Goal: Task Accomplishment & Management: Use online tool/utility

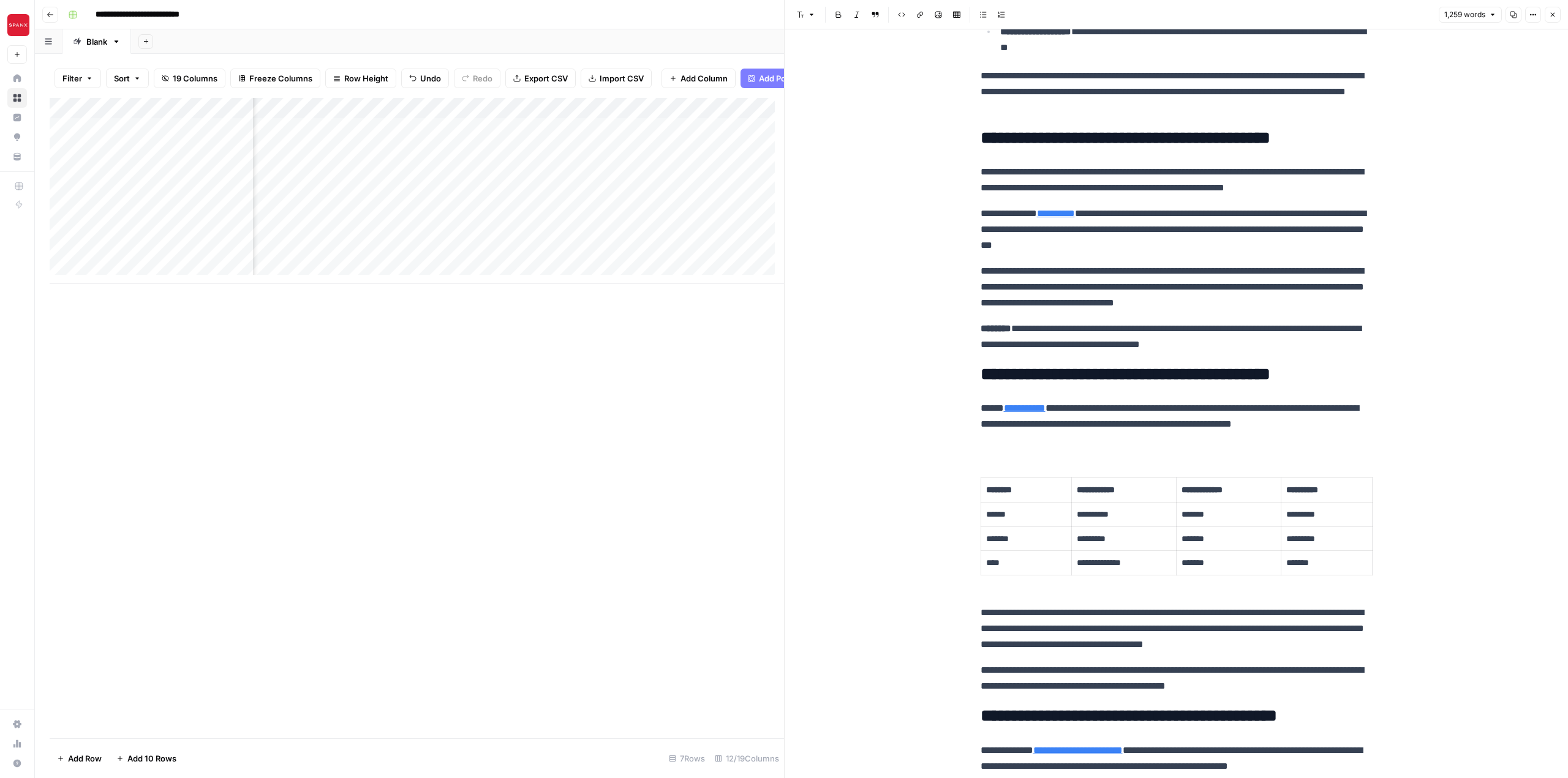
scroll to position [666, 0]
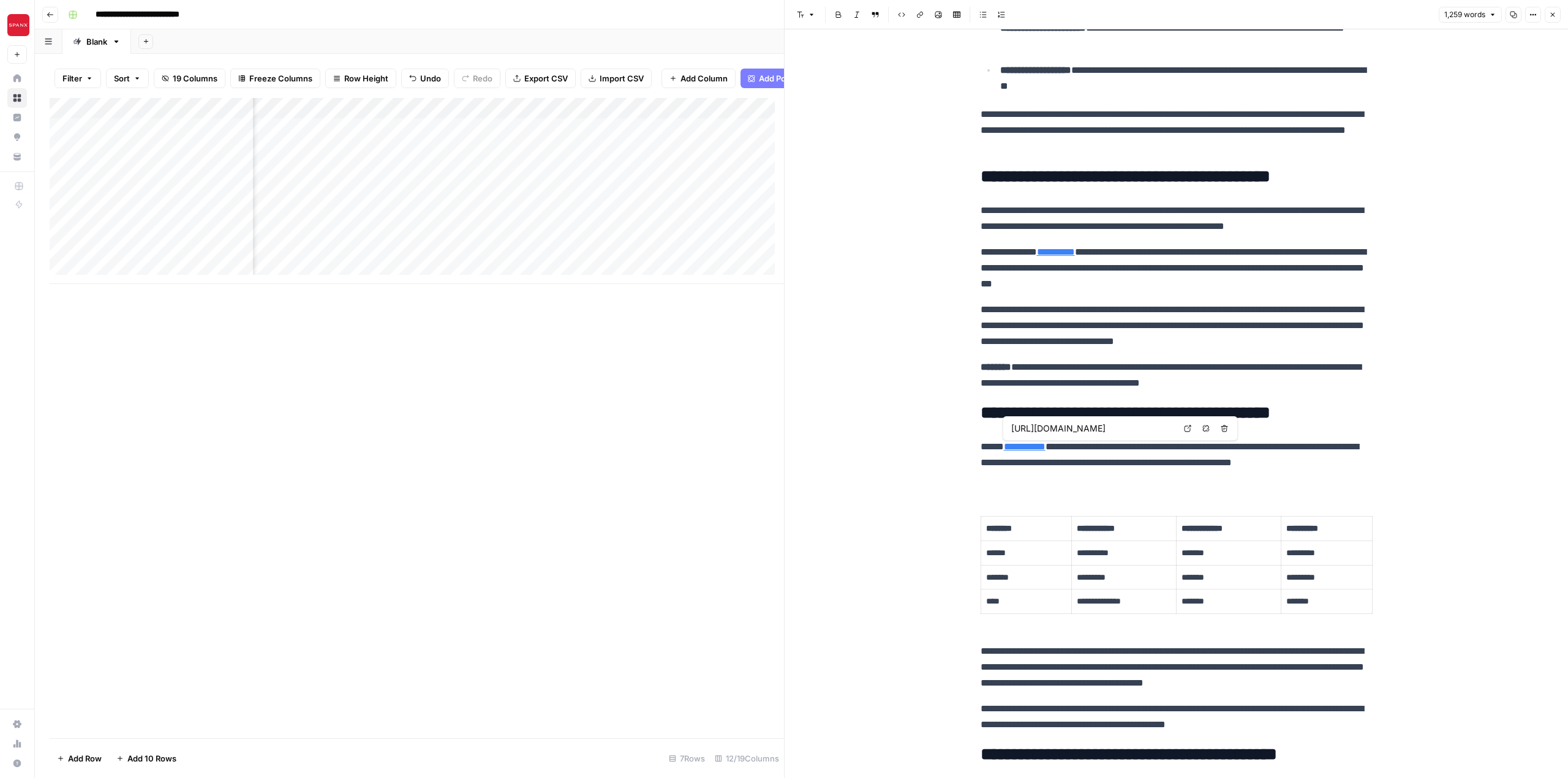
type input "/blog/front-rise-measurement"
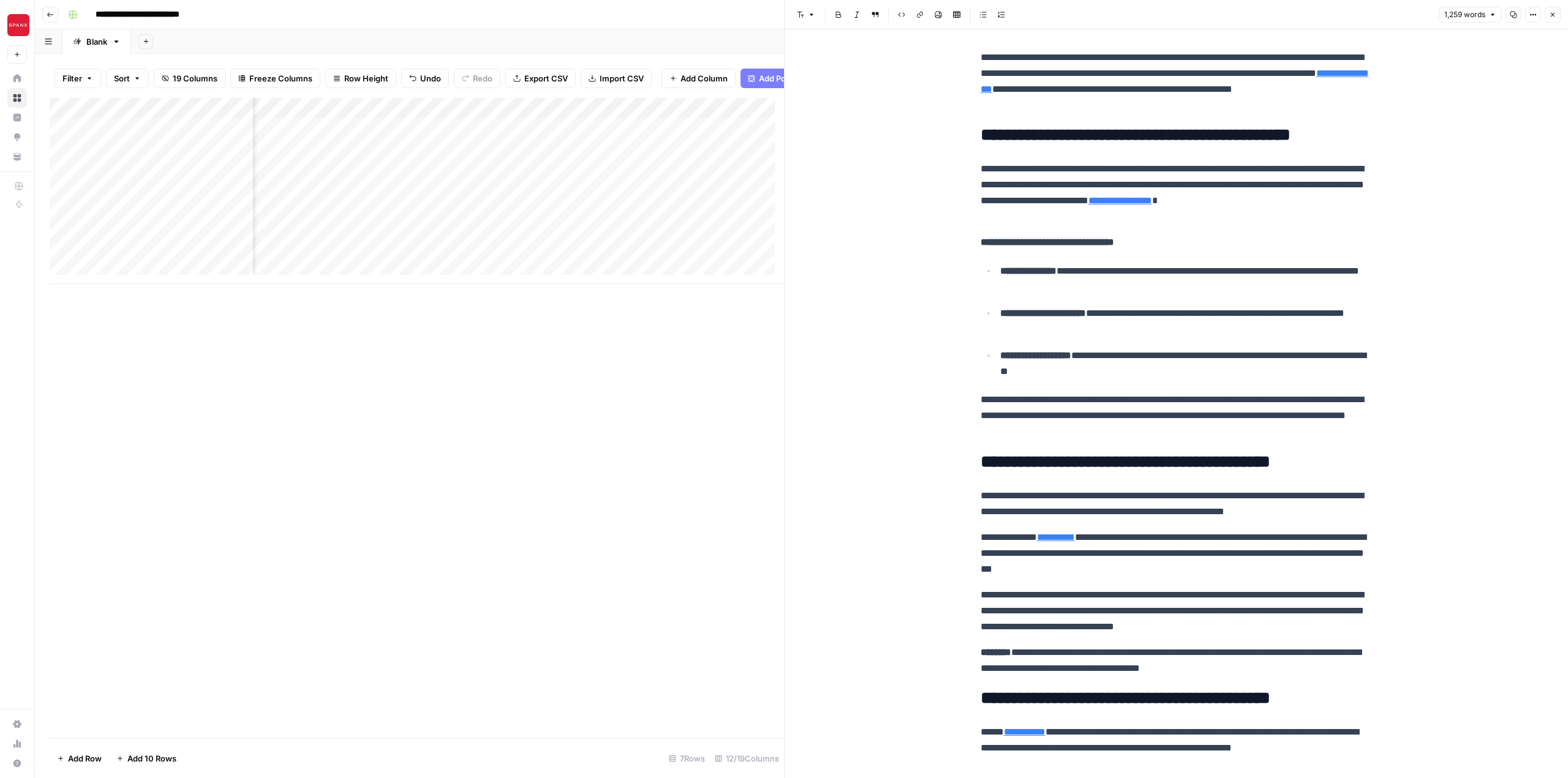
scroll to position [176, 0]
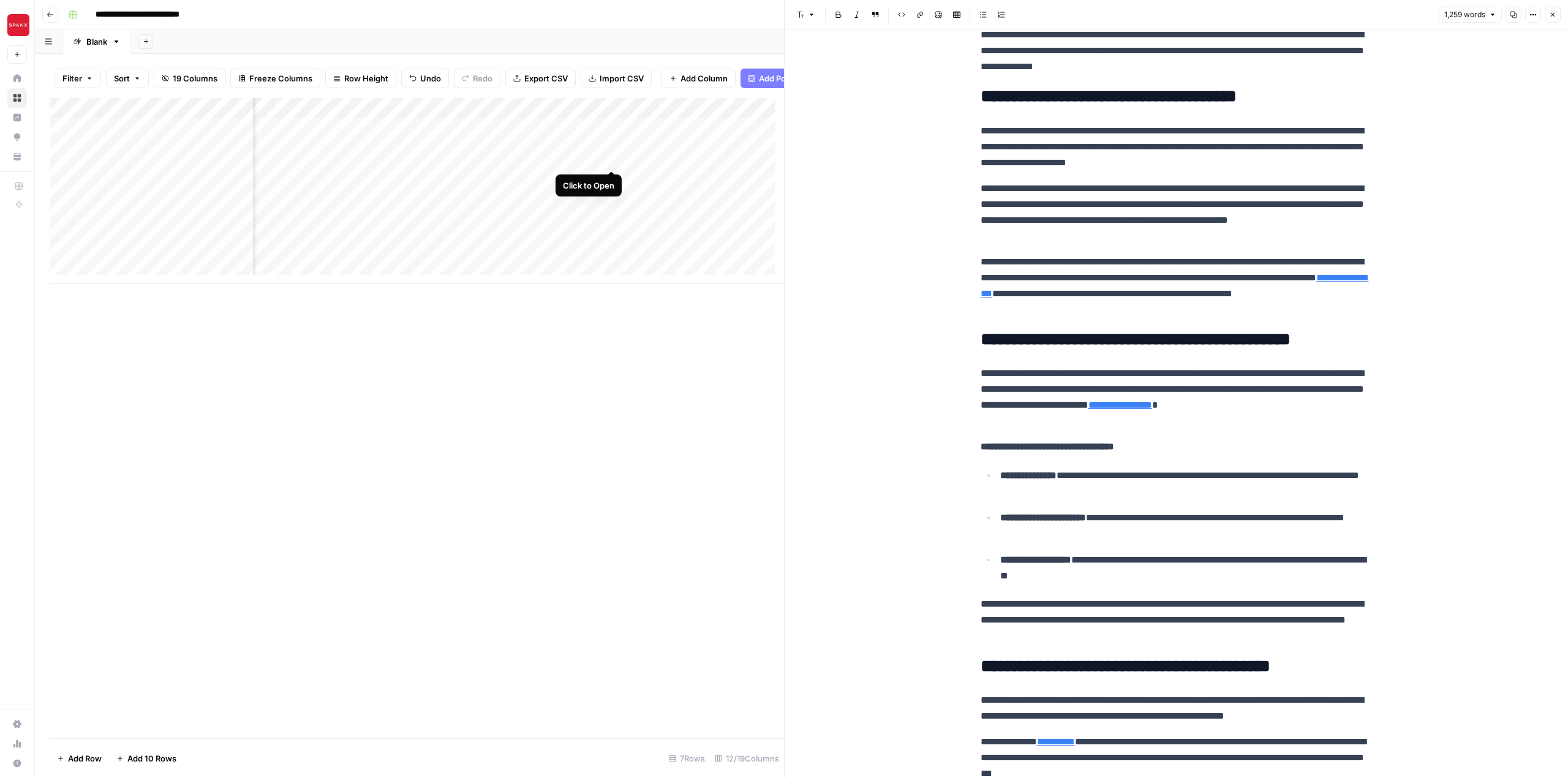
click at [615, 160] on div "Add Column" at bounding box center [416, 191] width 735 height 186
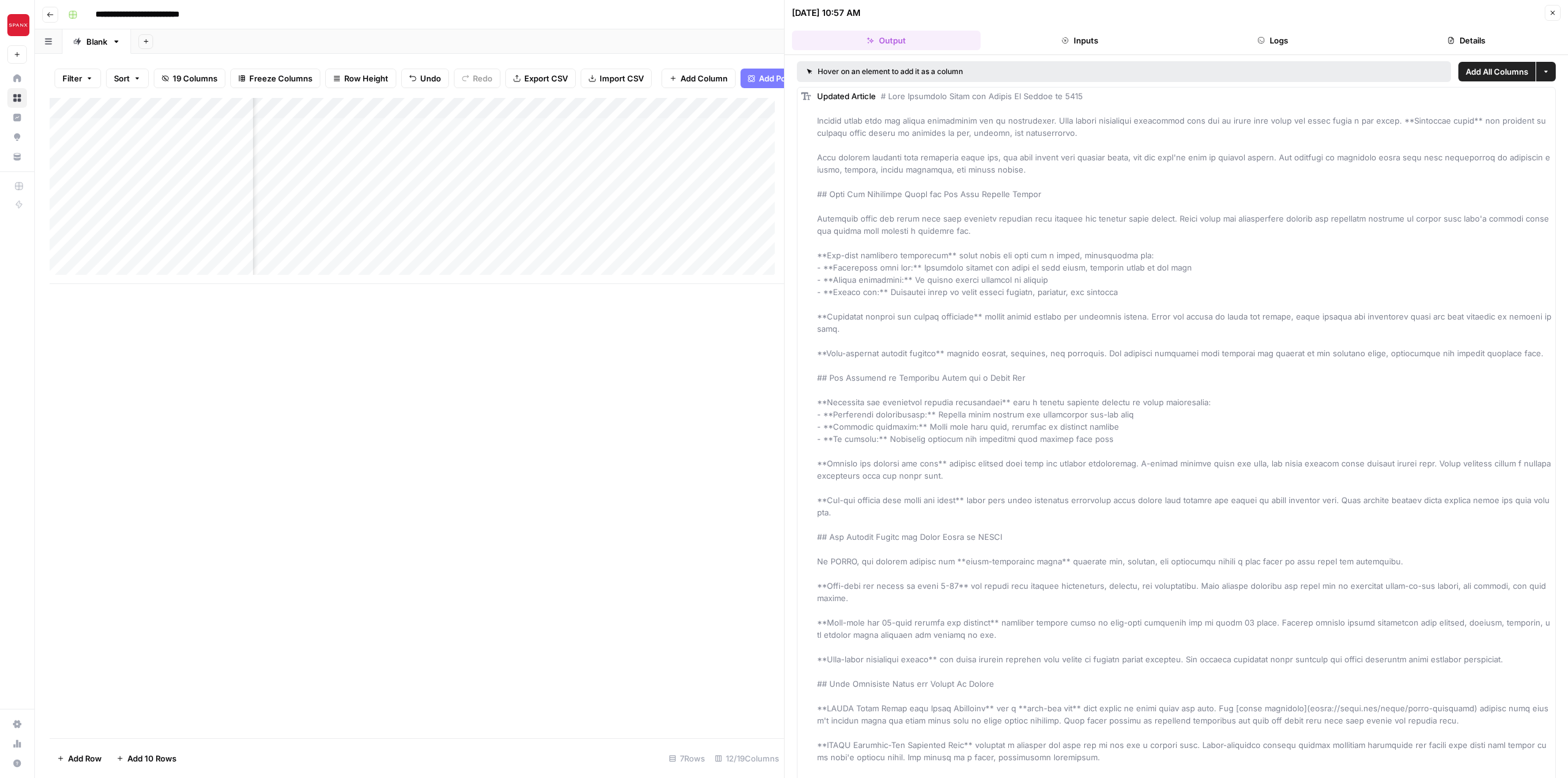
click at [1481, 44] on button "Details" at bounding box center [1466, 40] width 189 height 20
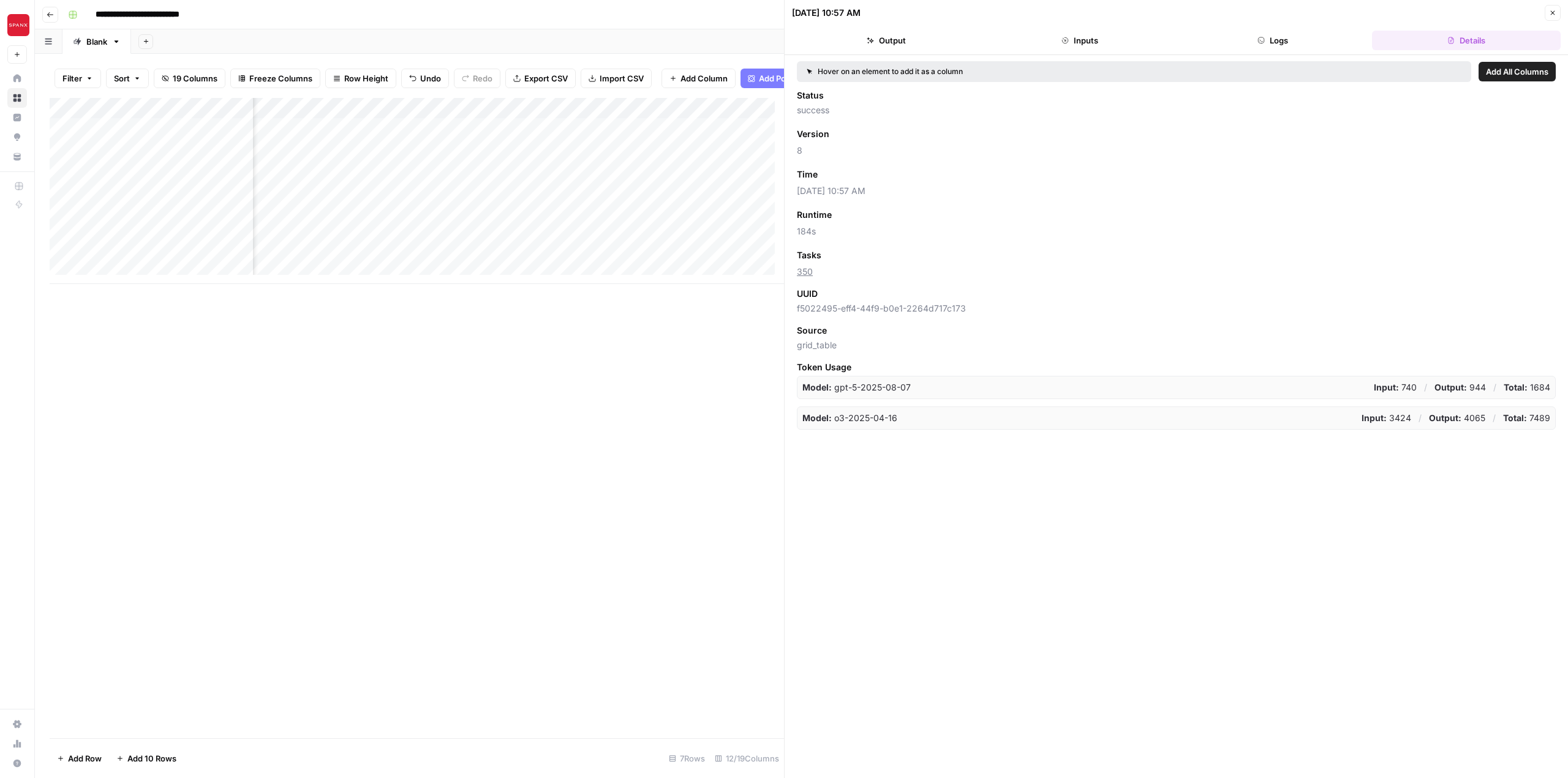
scroll to position [0, 345]
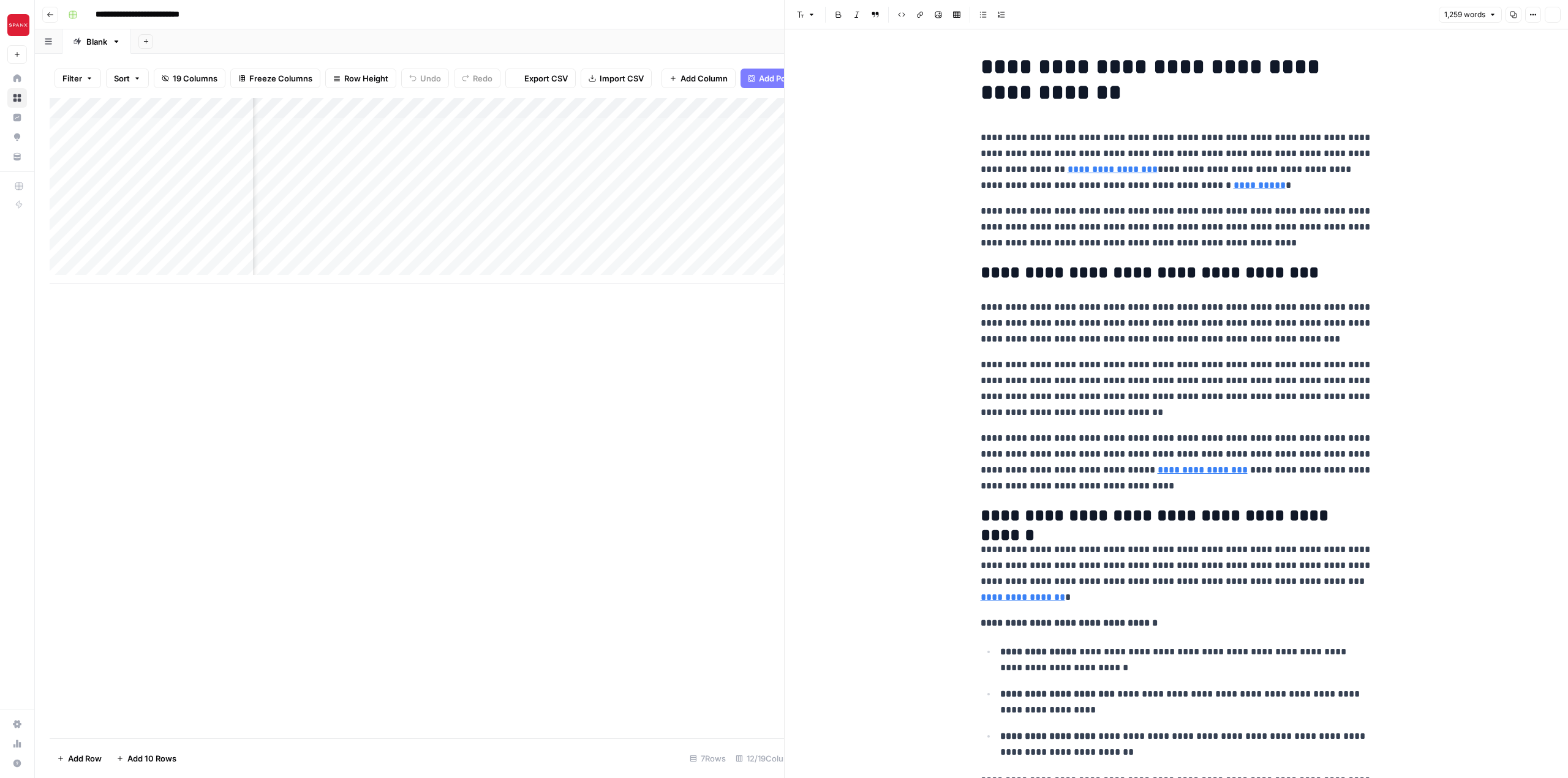
scroll to position [0, 337]
click at [47, 11] on icon "button" at bounding box center [50, 14] width 7 height 7
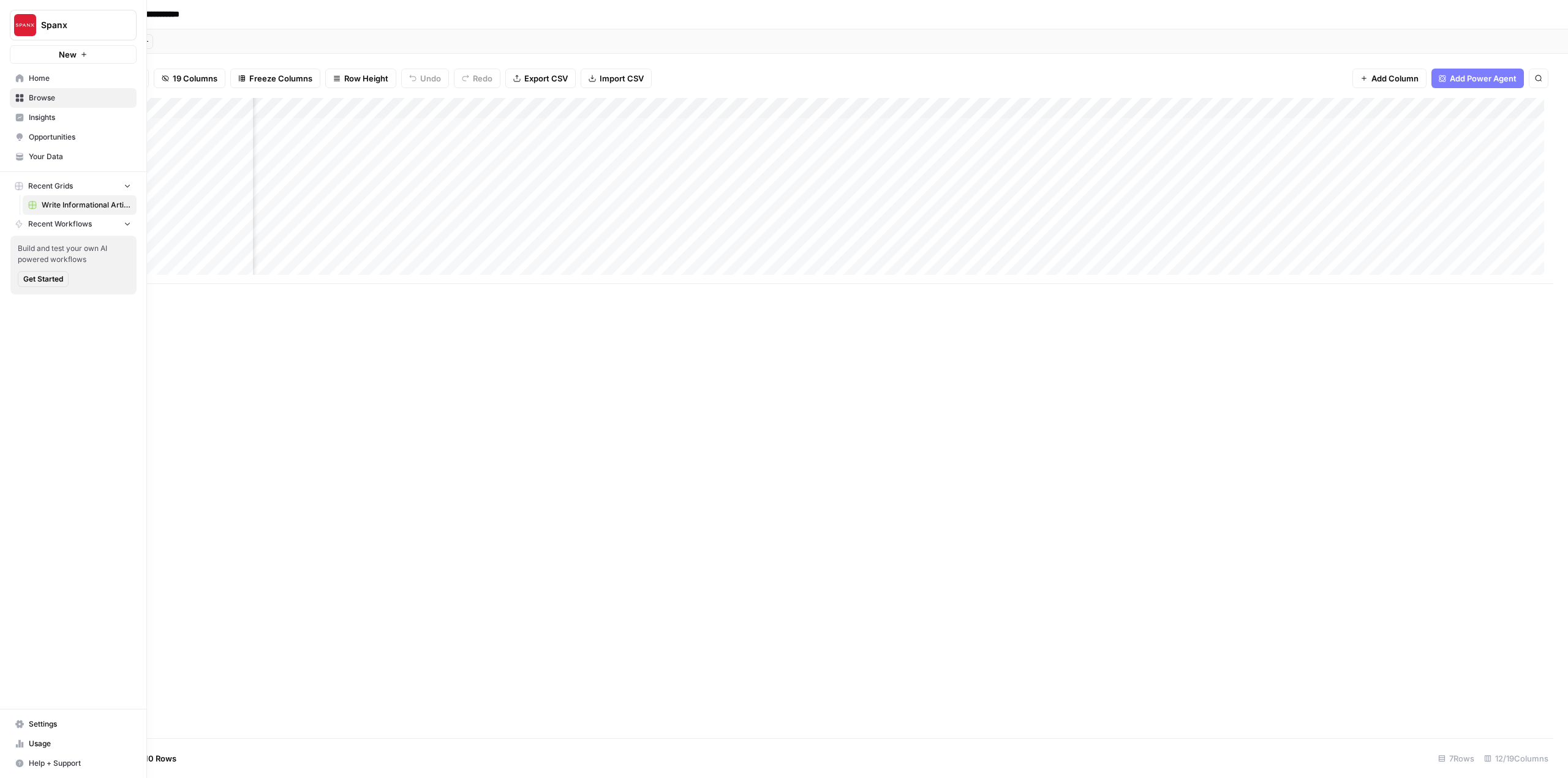
click at [31, 160] on span "Your Data" at bounding box center [79, 156] width 102 height 11
